Goal: Task Accomplishment & Management: Check status

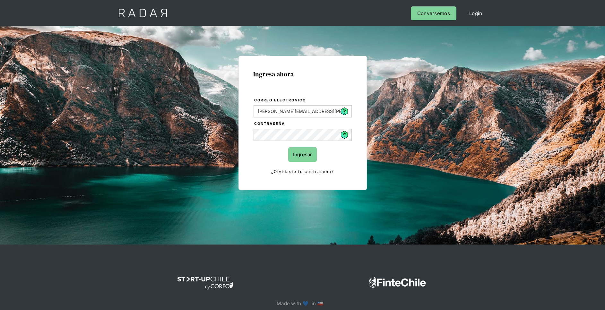
click at [306, 158] on input "Ingresar" at bounding box center [302, 154] width 29 height 14
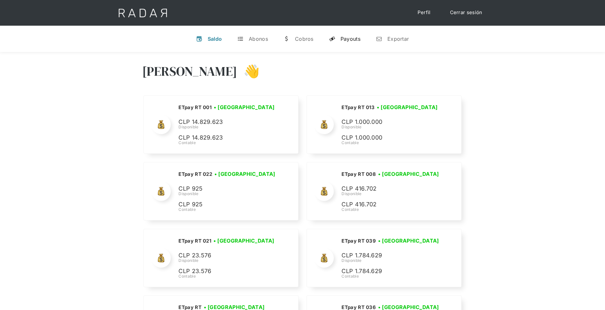
click at [356, 37] on div "Payouts" at bounding box center [351, 39] width 20 height 6
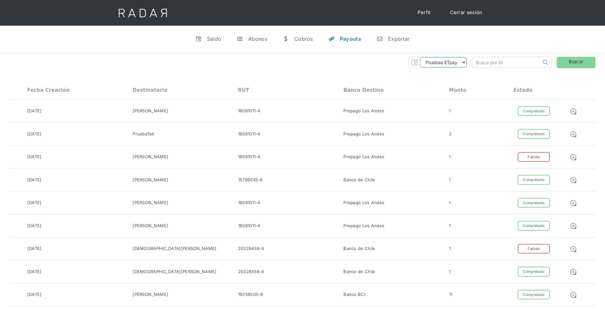
click at [465, 62] on select "Pruebas ETpay Cuenta 1.000 Cuenta 1.001 Cuenta 1.002 Cuenta 1.003 Cuenta 1.004 …" at bounding box center [443, 62] width 47 height 10
select select "etpay-cuenta-1001"
click at [420, 57] on select "Pruebas ETpay Cuenta 1.000 Cuenta 1.001 Cuenta 1.002 Cuenta 1.003 Cuenta 1.004 …" at bounding box center [443, 62] width 47 height 10
click at [567, 62] on link "Buscar" at bounding box center [576, 62] width 39 height 11
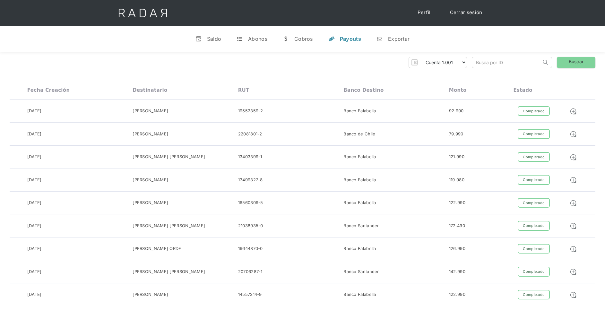
click at [169, 44] on div "v Saldo t Abonos w Cobros y Payouts n Exportar" at bounding box center [302, 39] width 605 height 26
click at [570, 65] on link "Buscar" at bounding box center [576, 62] width 39 height 11
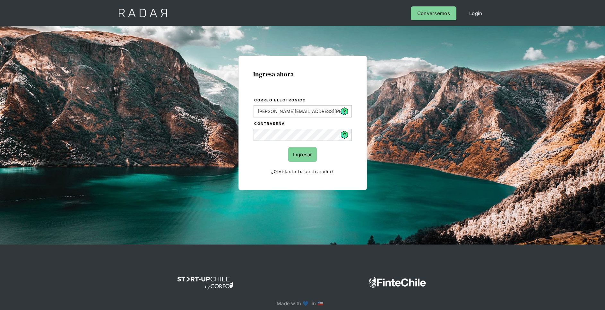
click at [298, 158] on input "Ingresar" at bounding box center [302, 154] width 29 height 14
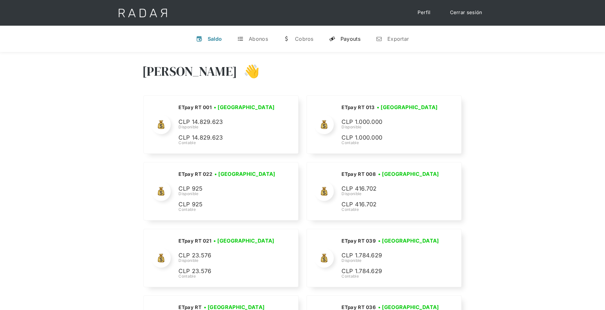
click at [357, 42] on div "Payouts" at bounding box center [351, 39] width 20 height 6
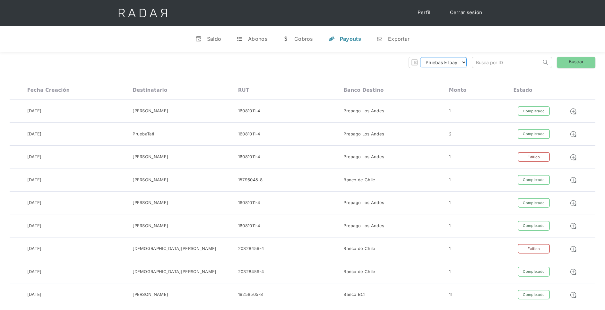
click at [463, 63] on select "Pruebas ETpay Cuenta 1.000 Cuenta 1.001 Cuenta 1.002 Cuenta 1.003 Cuenta 1.004 …" at bounding box center [443, 62] width 47 height 10
select select "etpay-cuenta-1001"
click at [420, 57] on select "Pruebas ETpay Cuenta 1.000 Cuenta 1.001 Cuenta 1.002 Cuenta 1.003 Cuenta 1.004 …" at bounding box center [443, 62] width 47 height 10
click at [571, 64] on link "Buscar" at bounding box center [576, 62] width 39 height 11
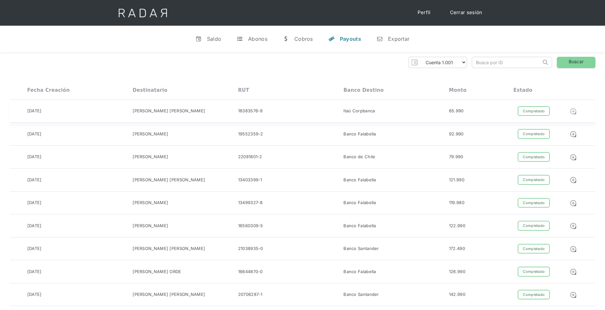
click at [574, 111] on img at bounding box center [573, 111] width 7 height 7
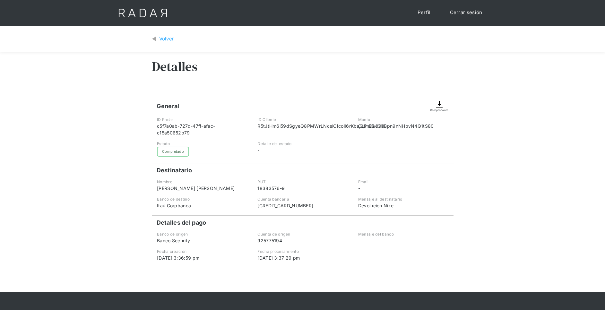
click at [441, 103] on img at bounding box center [440, 105] width 8 height 8
click at [440, 104] on img at bounding box center [440, 105] width 8 height 8
click at [167, 34] on div "Volver" at bounding box center [303, 39] width 302 height 17
click at [168, 37] on div "Volver" at bounding box center [166, 38] width 15 height 7
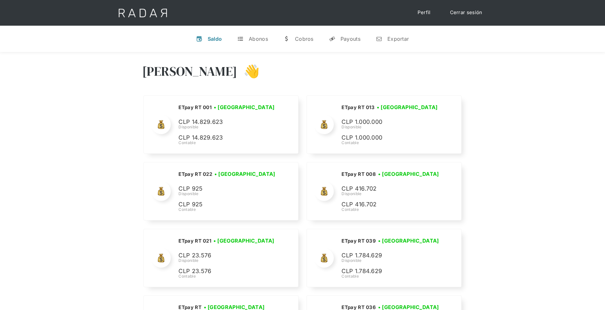
drag, startPoint x: 355, startPoint y: 35, endPoint x: 388, endPoint y: 56, distance: 39.3
click at [355, 36] on div "Payouts" at bounding box center [351, 39] width 20 height 6
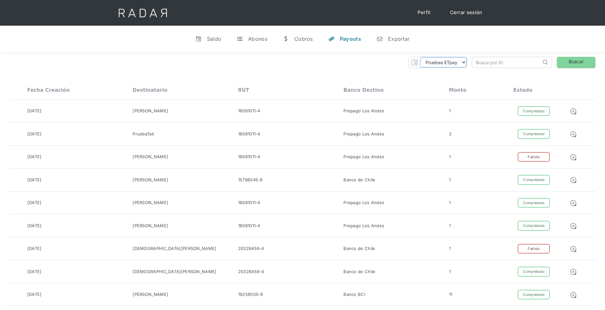
click at [456, 64] on select "Pruebas ETpay Cuenta 1.000 Cuenta 1.001 Cuenta 1.002 Cuenta 1.003 Cuenta 1.004 …" at bounding box center [443, 62] width 47 height 10
select select "etpay-cuenta-1001"
click at [420, 57] on select "Pruebas ETpay Cuenta 1.000 Cuenta 1.001 Cuenta 1.002 Cuenta 1.003 Cuenta 1.004 …" at bounding box center [443, 62] width 47 height 10
click at [576, 61] on link "Buscar" at bounding box center [576, 62] width 39 height 11
click at [567, 58] on link "Buscar" at bounding box center [576, 62] width 39 height 11
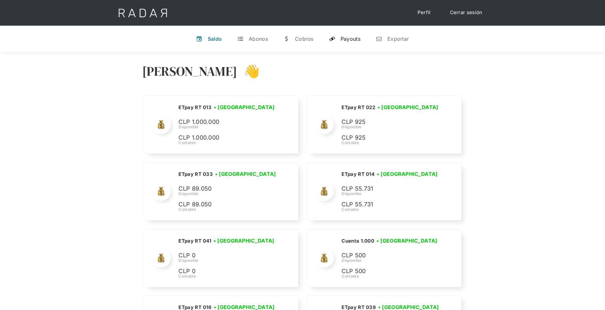
click at [344, 40] on div "Payouts" at bounding box center [351, 39] width 20 height 6
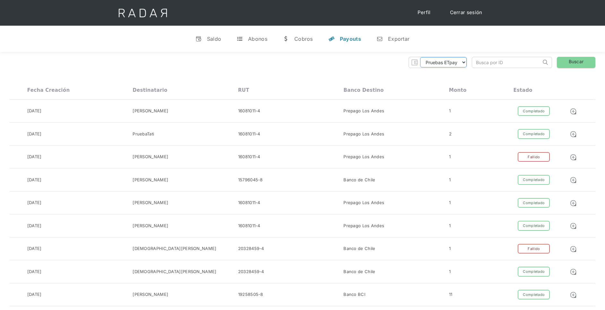
click at [457, 64] on select "Pruebas ETpay Cuenta 1.000 Cuenta 1.001 Cuenta 1.002 Cuenta 1.003 Cuenta 1.004 …" at bounding box center [443, 62] width 47 height 10
select select "etpay-cuenta-1001"
click at [420, 57] on select "Pruebas ETpay Cuenta 1.000 Cuenta 1.001 Cuenta 1.002 Cuenta 1.003 Cuenta 1.004 …" at bounding box center [443, 62] width 47 height 10
click at [560, 64] on link "Buscar" at bounding box center [576, 62] width 39 height 11
